Goal: Task Accomplishment & Management: Manage account settings

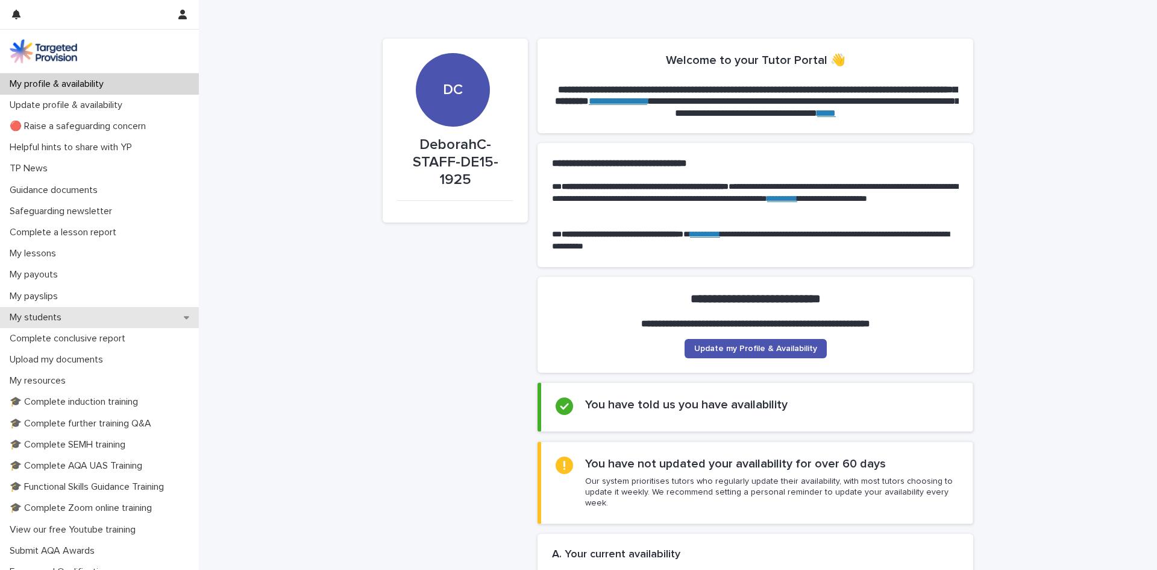
click at [51, 313] on p "My students" at bounding box center [38, 317] width 66 height 11
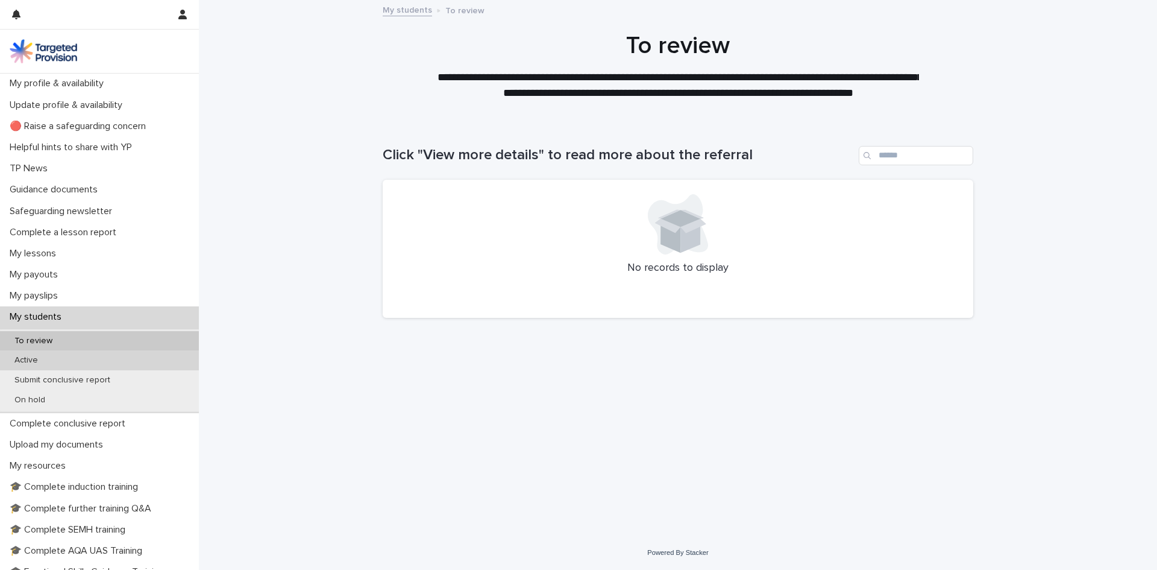
click at [80, 360] on div "Active" at bounding box center [99, 360] width 199 height 20
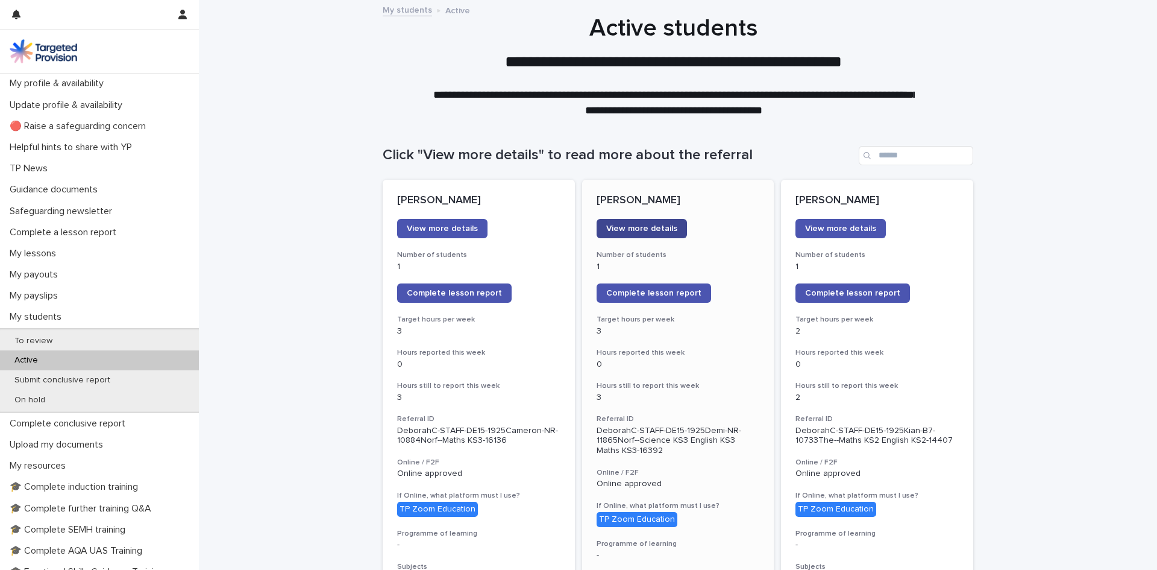
click at [647, 229] on span "View more details" at bounding box center [641, 228] width 71 height 8
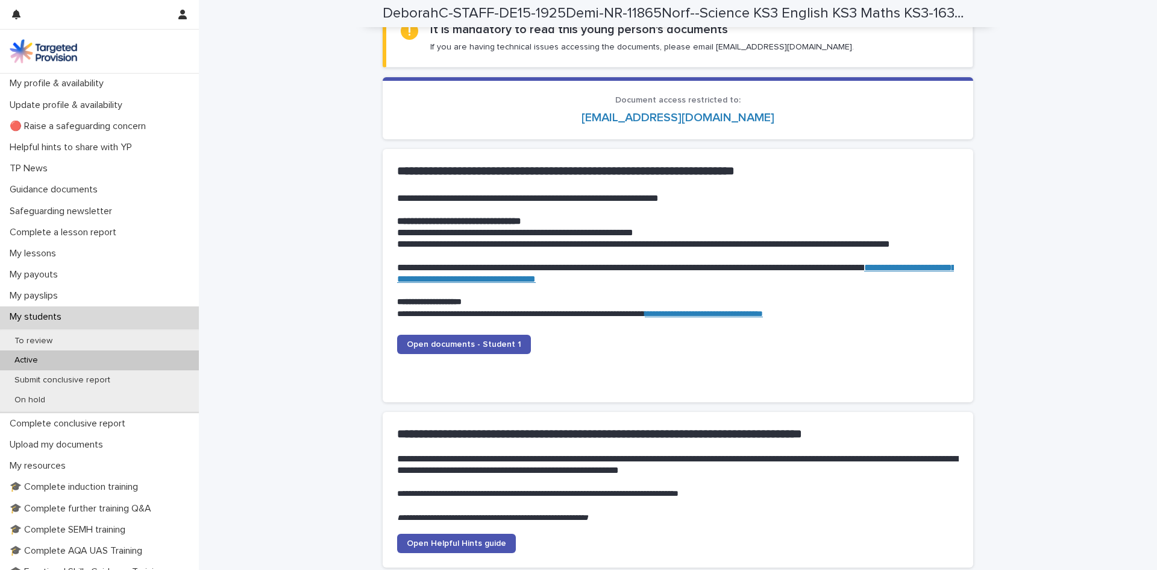
scroll to position [1075, 0]
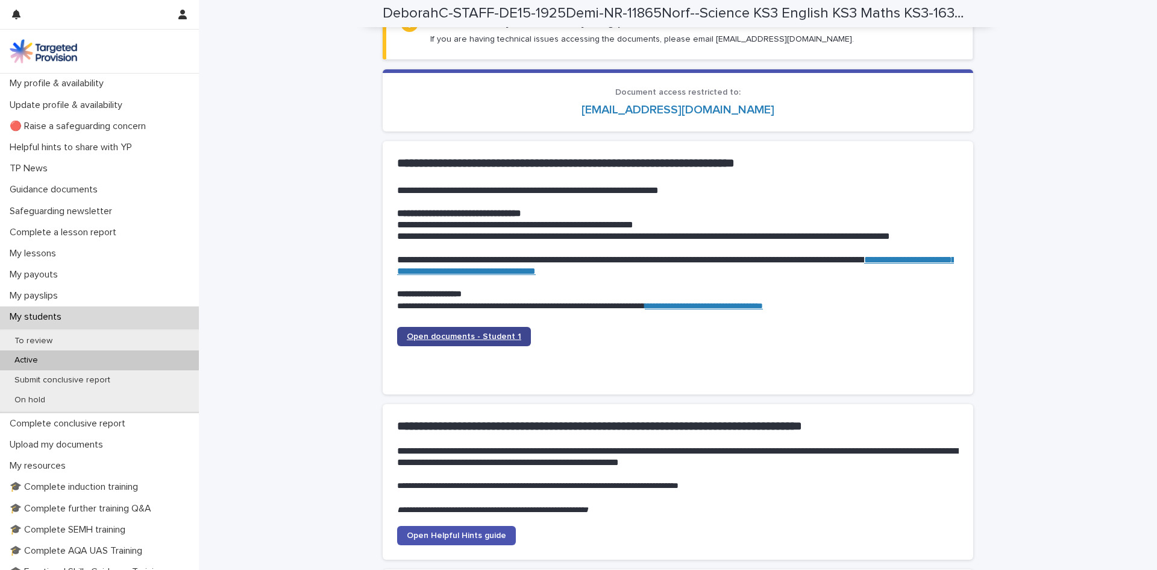
click at [476, 336] on span "Open documents - Student 1" at bounding box center [464, 336] width 115 height 8
click at [68, 357] on div "Active" at bounding box center [99, 360] width 199 height 20
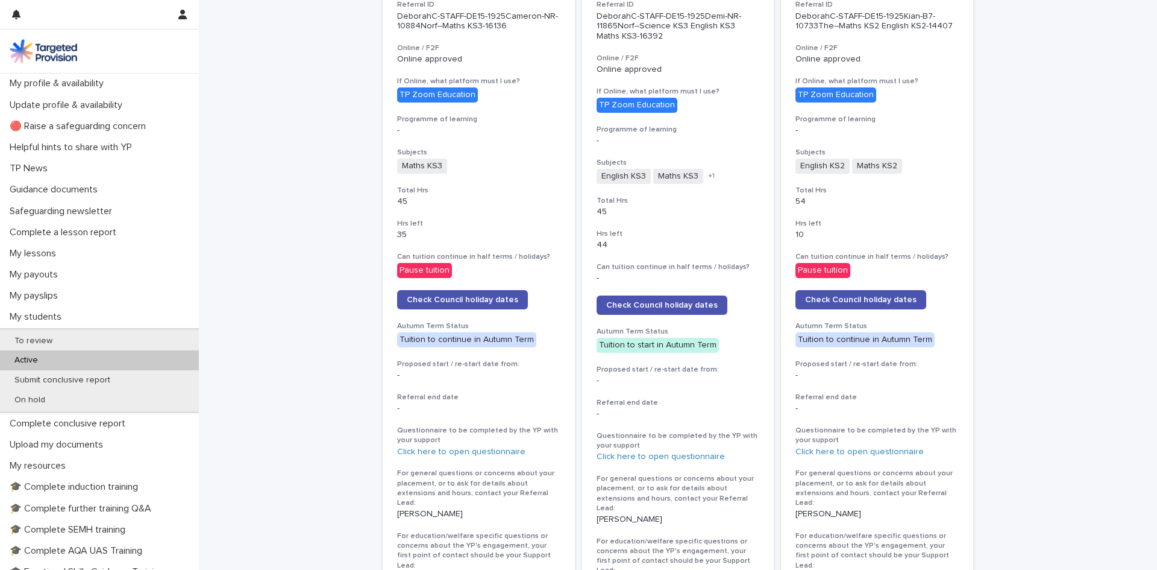
scroll to position [422, 0]
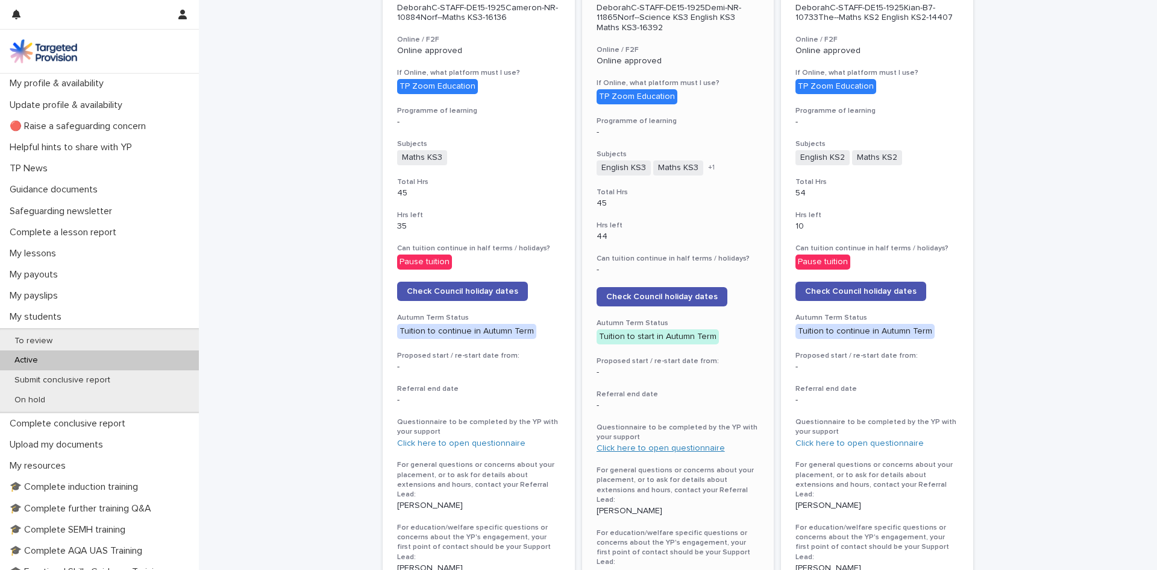
click at [695, 445] on link "Click here to open questionnaire" at bounding box center [661, 448] width 128 height 8
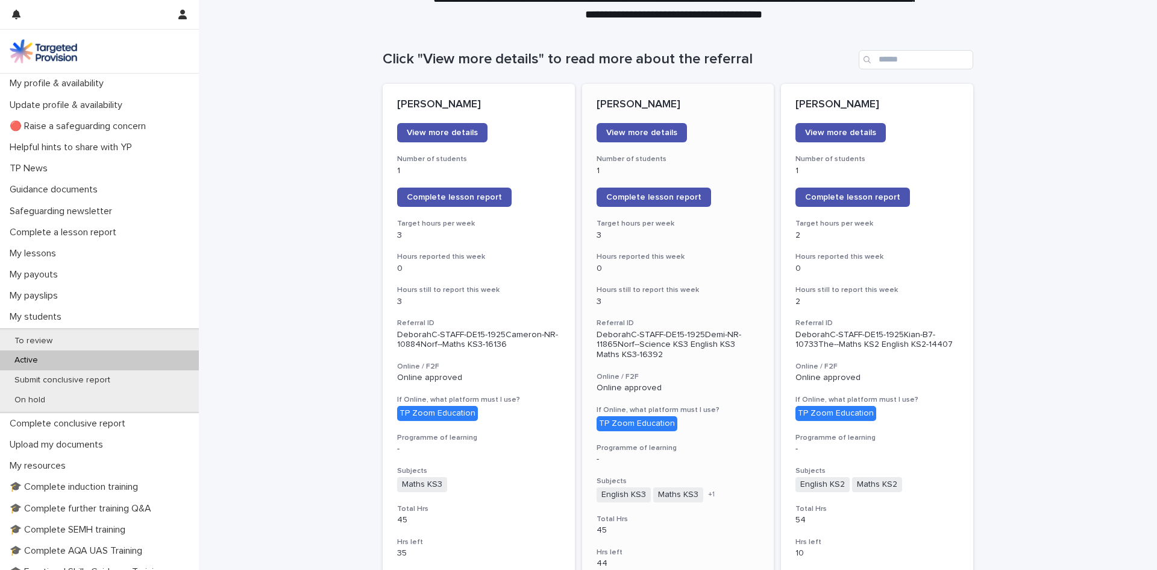
scroll to position [0, 0]
